Goal: Task Accomplishment & Management: Use online tool/utility

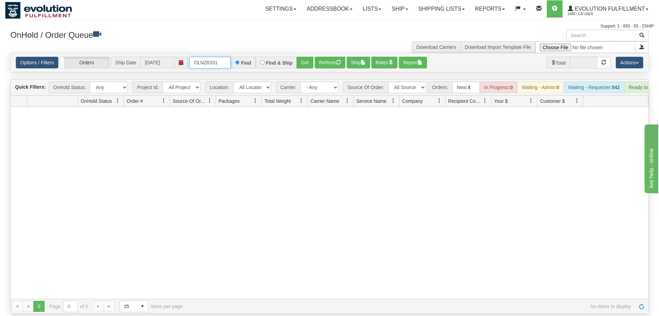
click at [214, 57] on input "OLNZ6331" at bounding box center [210, 63] width 41 height 12
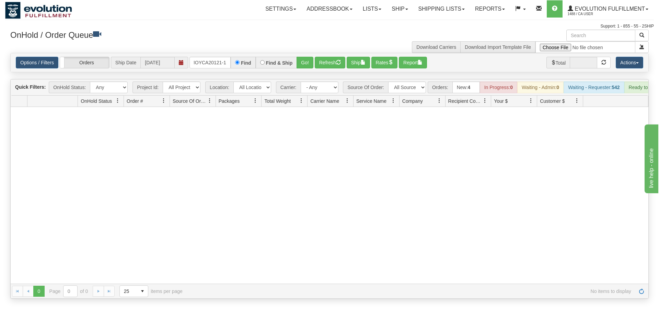
drag, startPoint x: 306, startPoint y: 46, endPoint x: 306, endPoint y: 61, distance: 15.1
click at [306, 61] on div "Options / Filters Group Shipments Orders Ship Date [DATE] OMOYCA20121-1 Find Fi…" at bounding box center [330, 62] width 638 height 19
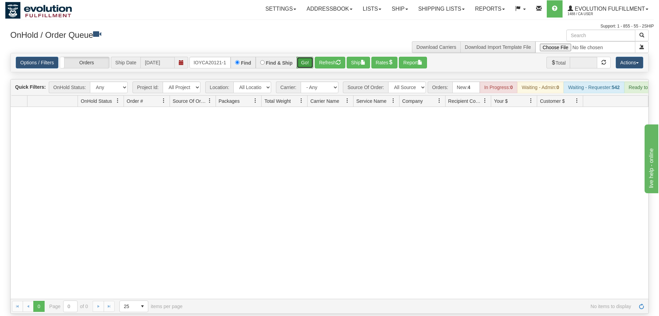
click at [302, 57] on button "Go!" at bounding box center [305, 63] width 17 height 12
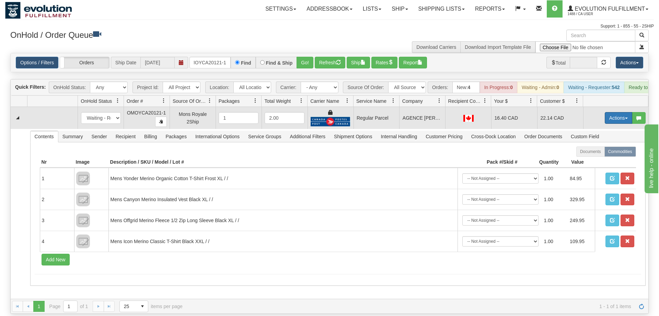
click at [614, 112] on button "Actions" at bounding box center [618, 118] width 27 height 12
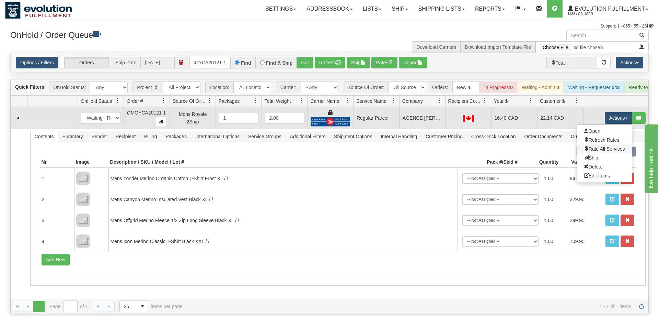
click at [601, 144] on link "Rate All Services" at bounding box center [604, 148] width 55 height 9
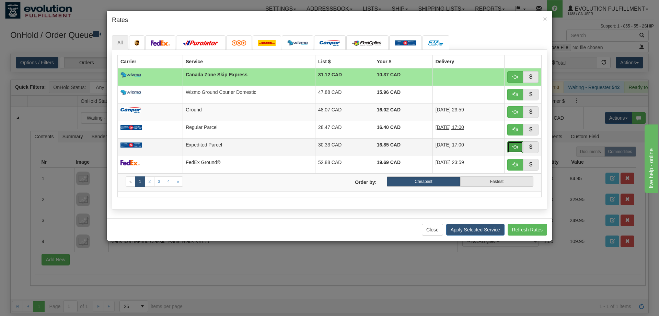
click at [514, 146] on span "button" at bounding box center [515, 146] width 5 height 5
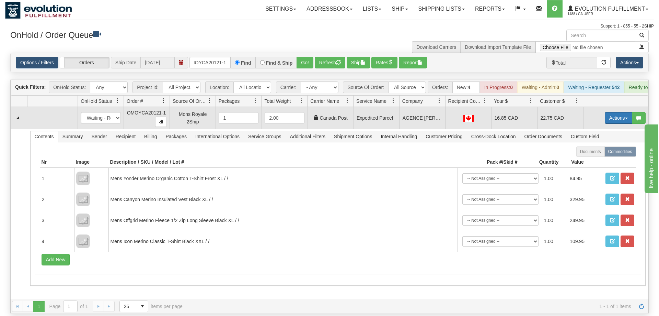
click at [624, 112] on button "Actions" at bounding box center [618, 118] width 27 height 12
click at [603, 153] on link "Ship" at bounding box center [604, 157] width 55 height 9
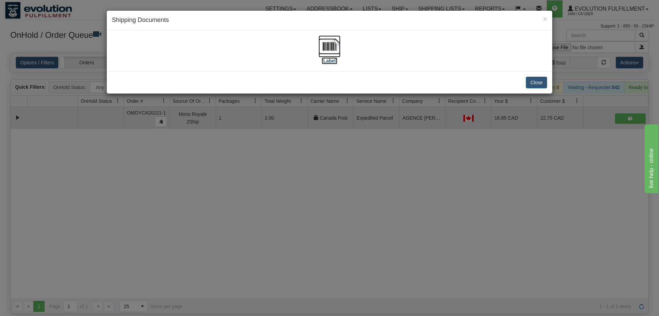
click at [333, 55] on img at bounding box center [330, 46] width 22 height 22
drag, startPoint x: 399, startPoint y: 142, endPoint x: 270, endPoint y: 35, distance: 167.8
click at [396, 136] on div "× Shipping Documents [Label] Close" at bounding box center [329, 158] width 659 height 316
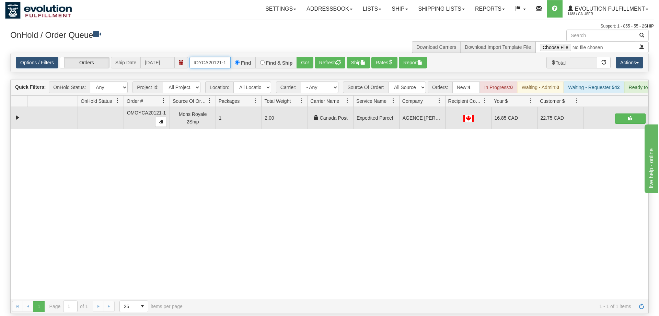
click at [215, 57] on input "OMOYCA20121-1" at bounding box center [210, 63] width 41 height 12
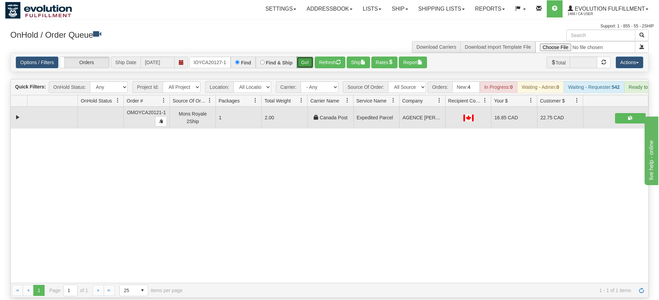
click at [304, 65] on div "Is equal to Is not equal to Contains Does not contains CAD USD EUR ZAR [PERSON_…" at bounding box center [329, 176] width 649 height 246
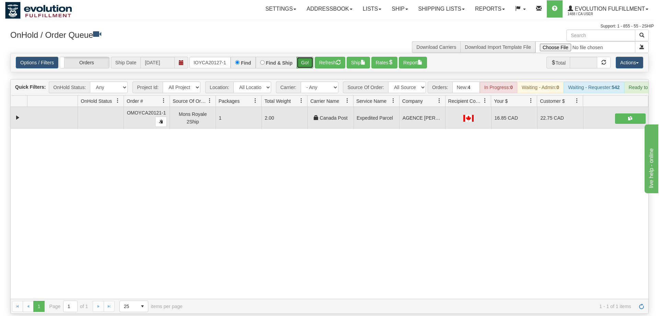
click at [304, 57] on button "Go!" at bounding box center [305, 63] width 17 height 12
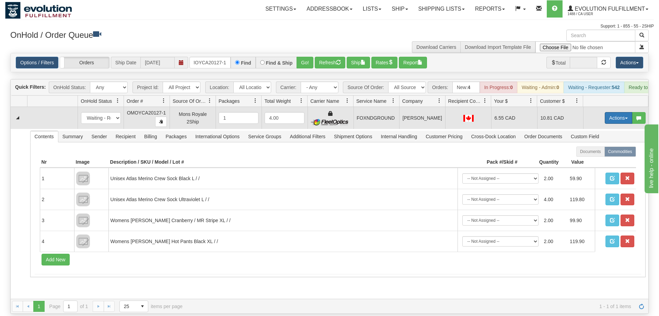
click at [608, 112] on button "Actions" at bounding box center [618, 118] width 27 height 12
click at [610, 112] on button "Actions" at bounding box center [618, 118] width 27 height 12
click at [615, 112] on button "Actions" at bounding box center [618, 118] width 27 height 12
click at [599, 153] on link "Ship" at bounding box center [604, 157] width 55 height 9
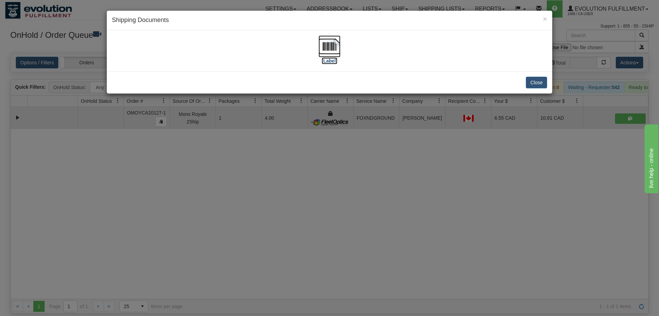
click at [333, 48] on img at bounding box center [330, 46] width 22 height 22
drag, startPoint x: 212, startPoint y: 261, endPoint x: 183, endPoint y: 32, distance: 231.2
click at [212, 259] on div "× Shipping Documents [Label] Close" at bounding box center [329, 158] width 659 height 316
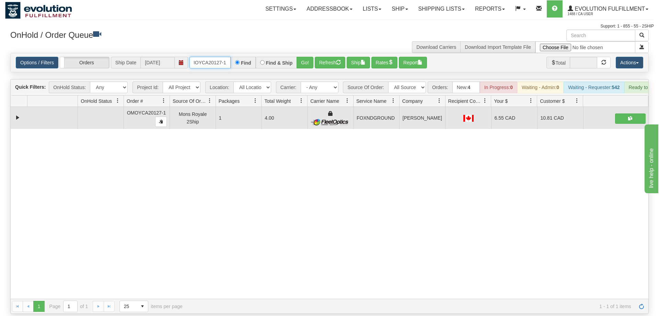
click at [217, 57] on input "OMOYCA20127-1" at bounding box center [210, 63] width 41 height 12
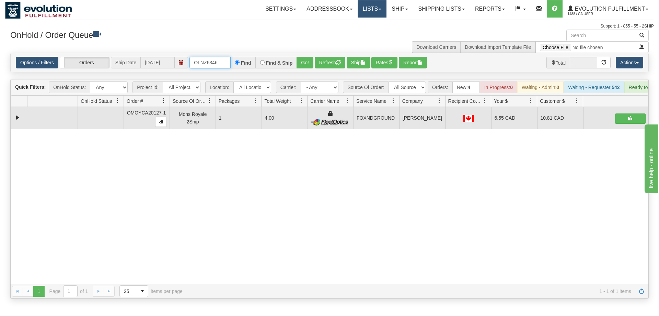
scroll to position [0, 0]
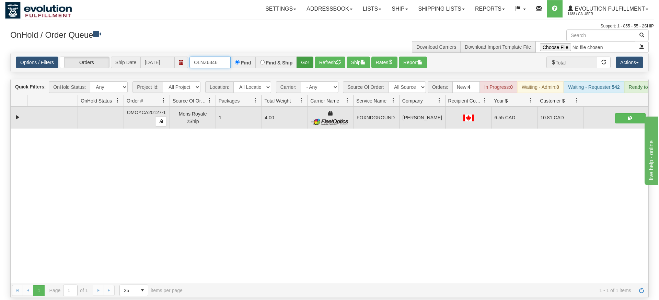
type input "OLNZ6346"
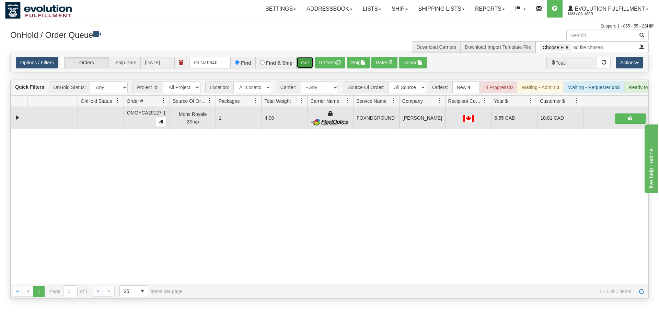
drag, startPoint x: 298, startPoint y: 53, endPoint x: 304, endPoint y: 56, distance: 7.1
click at [298, 66] on div "Is equal to Is not equal to Contains Does not contains CAD USD EUR ZAR [PERSON_…" at bounding box center [329, 176] width 649 height 246
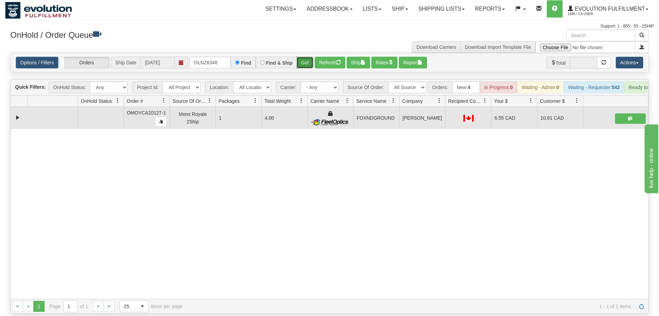
click at [305, 57] on button "Go!" at bounding box center [305, 63] width 17 height 12
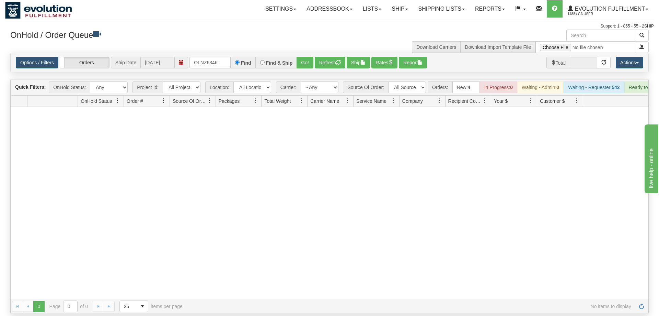
click at [218, 63] on div "Is equal to Is not equal to Contains Does not contains CAD USD EUR ZAR [PERSON_…" at bounding box center [329, 183] width 649 height 261
click at [217, 57] on input "OLNZ6346" at bounding box center [210, 63] width 41 height 12
